Goal: Information Seeking & Learning: Learn about a topic

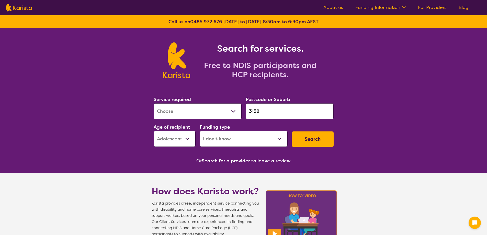
select select "[MEDICAL_DATA]"
select select "AS"
select select "i-don-t-know"
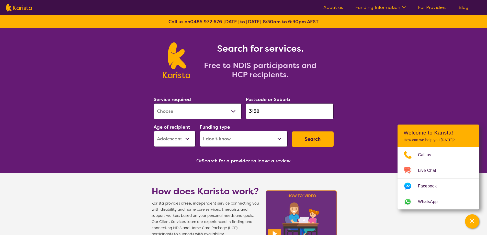
click at [314, 140] on button "Search" at bounding box center [312, 138] width 42 height 15
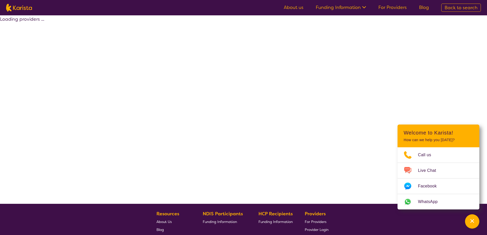
select select "[MEDICAL_DATA]"
select select "AS"
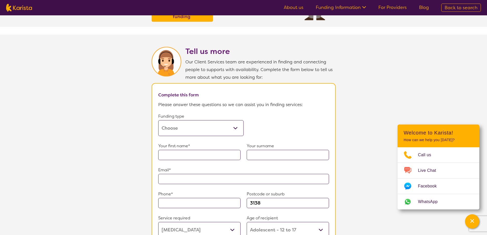
scroll to position [230, 0]
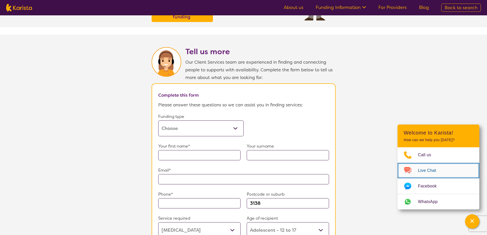
click at [428, 170] on span "Live Chat" at bounding box center [430, 171] width 24 height 8
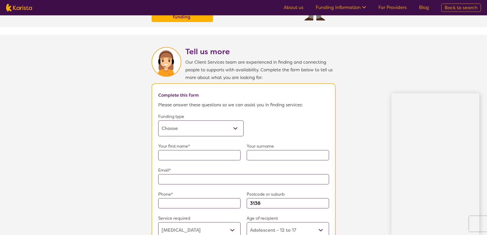
click at [234, 124] on select "Home Care Package (HCP) Home Care Package - Level 1 Home Care Package - Level 2…" at bounding box center [200, 128] width 85 height 16
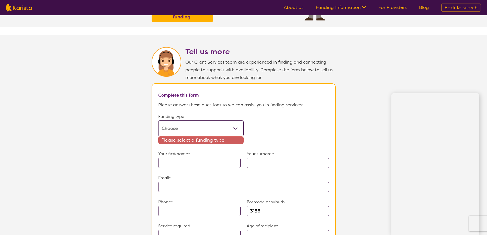
click at [71, 120] on section "Tell us more Our Client Services team are experienced in finding and connecting…" at bounding box center [243, 185] width 487 height 301
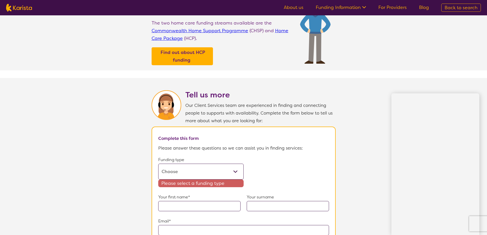
scroll to position [179, 0]
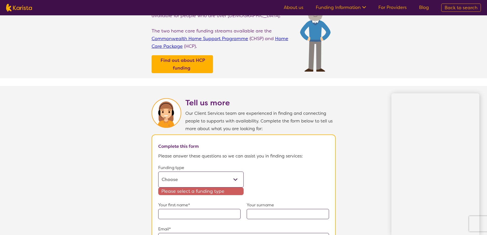
click at [93, 47] on section "Aged care and Home Care package searches Aged care support is commonly referred…" at bounding box center [243, 31] width 487 height 96
